Goal: Task Accomplishment & Management: Use online tool/utility

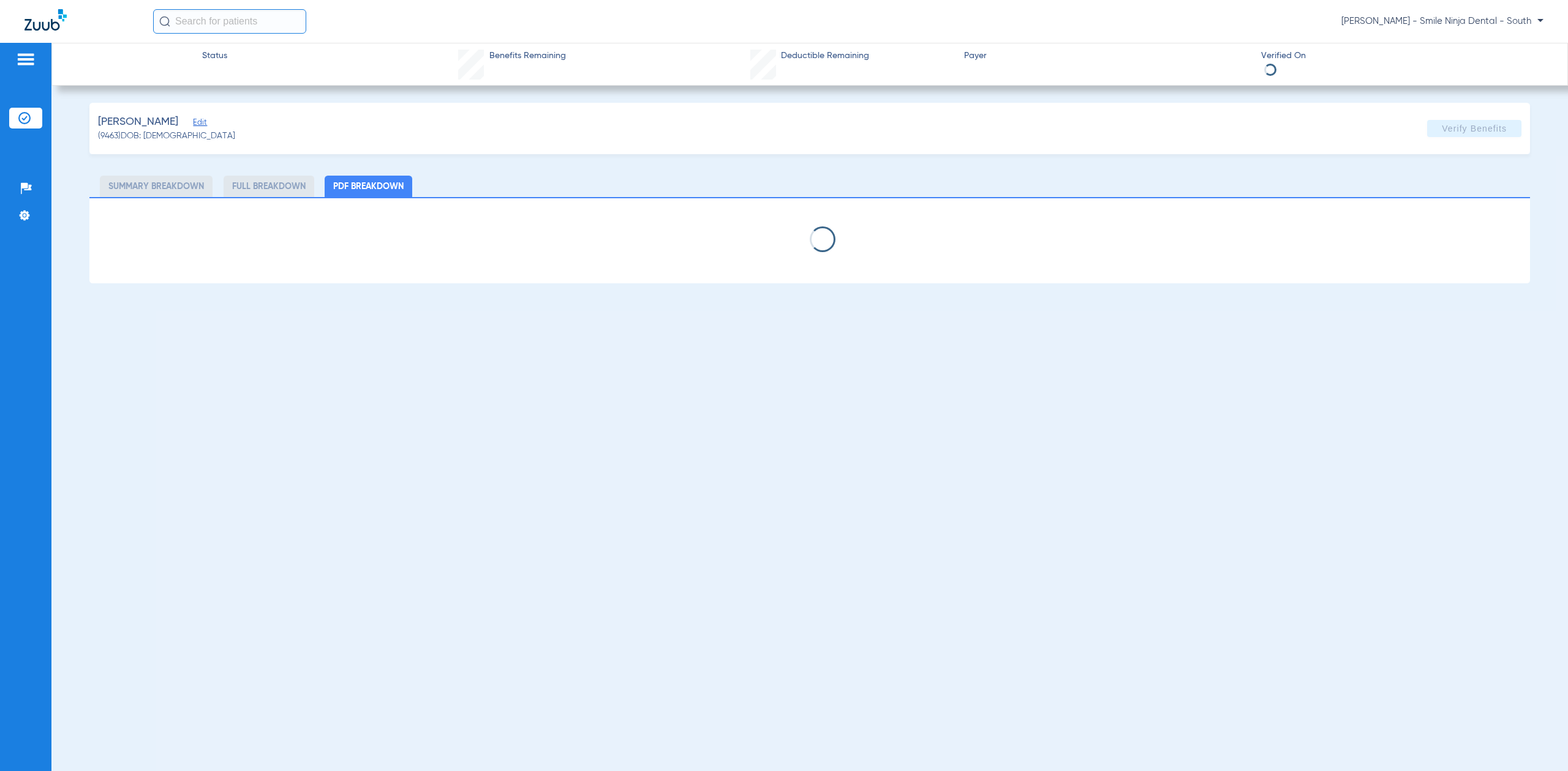
click at [46, 28] on img at bounding box center [46, 19] width 42 height 21
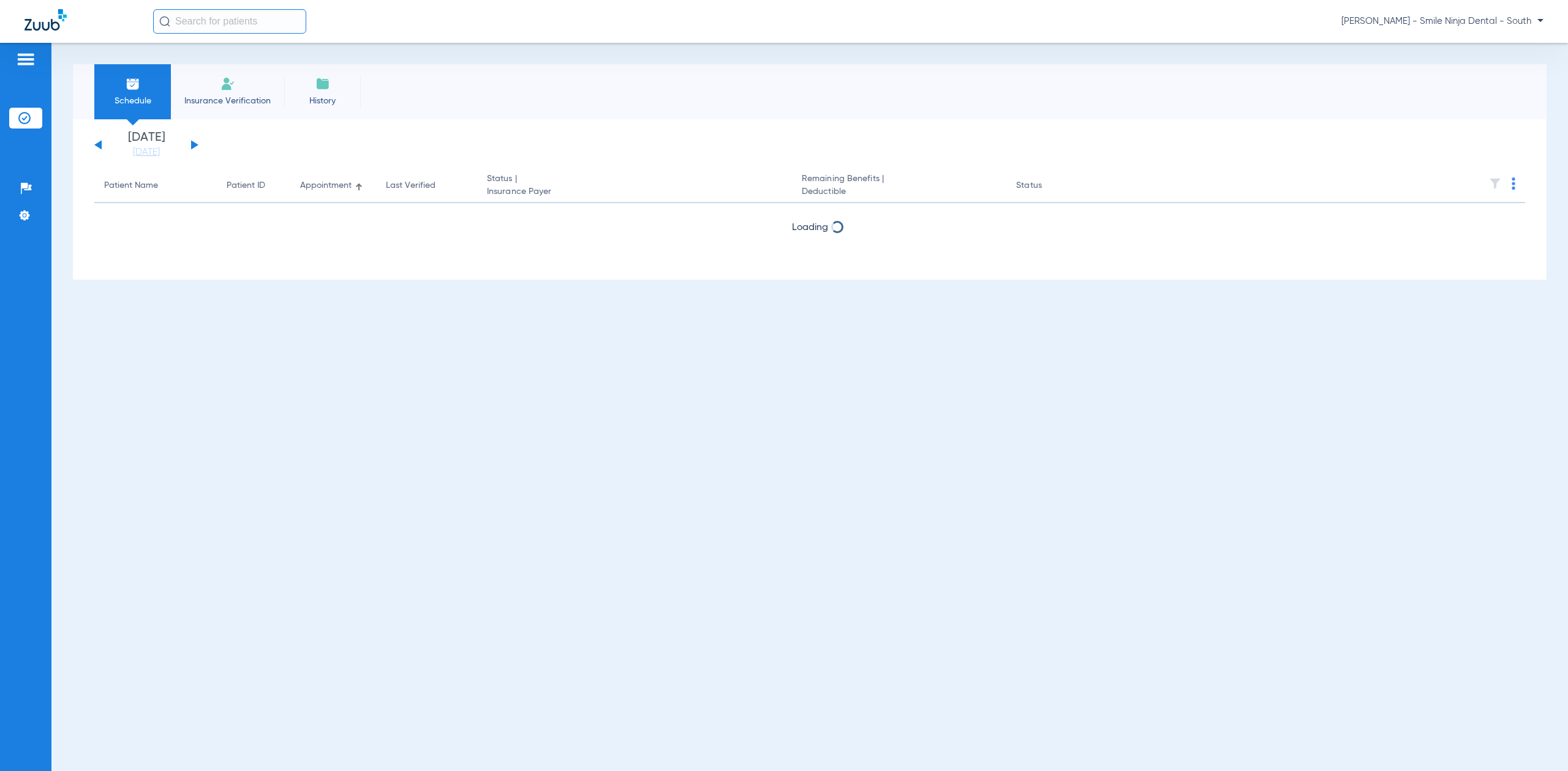
click at [39, 28] on img at bounding box center [46, 19] width 42 height 21
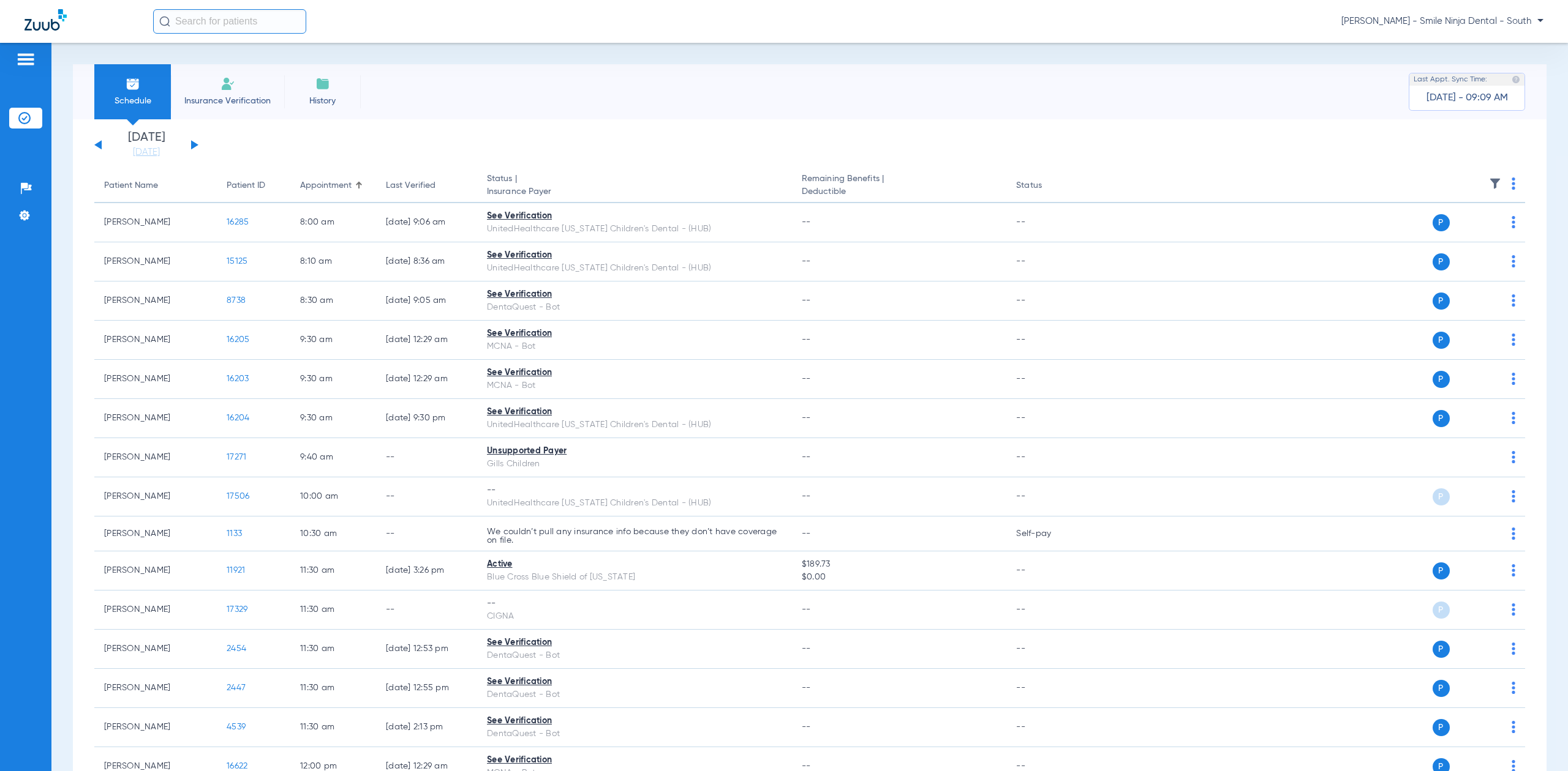
click at [192, 145] on button at bounding box center [194, 145] width 7 height 9
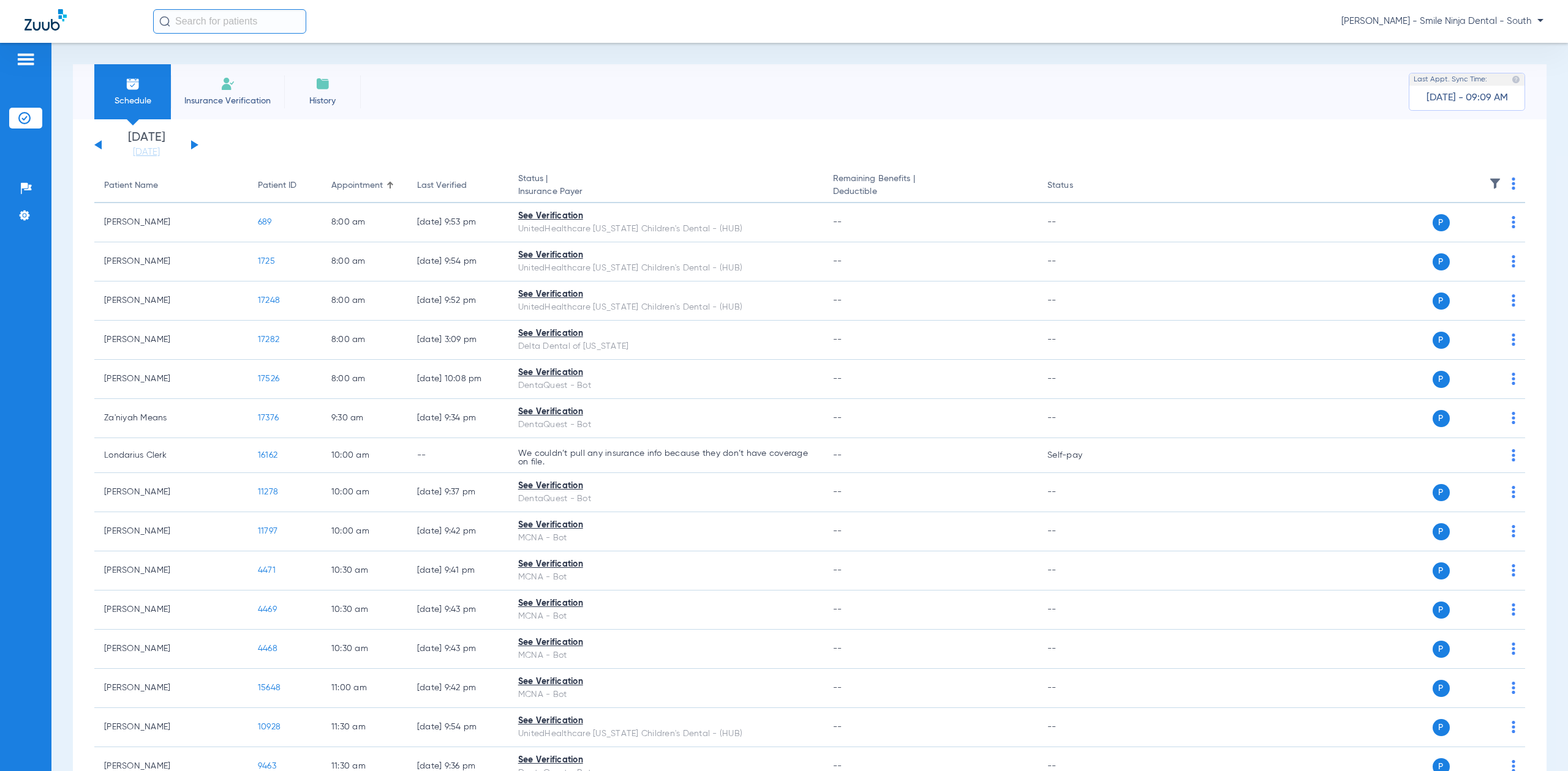
click at [1506, 182] on th at bounding box center [1322, 186] width 405 height 34
click at [1502, 182] on th at bounding box center [1322, 186] width 405 height 34
click at [1512, 182] on img at bounding box center [1513, 183] width 4 height 12
click at [1472, 230] on span "Verify All" at bounding box center [1456, 232] width 74 height 8
